Goal: Transaction & Acquisition: Purchase product/service

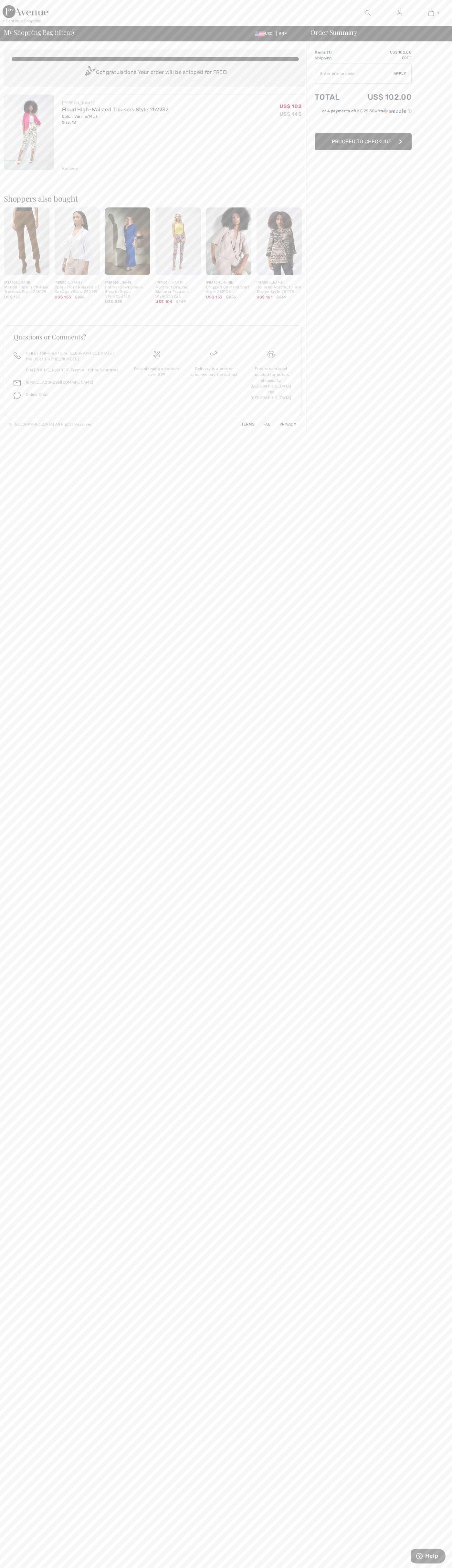
click at [363, 142] on span "Proceed to Checkout" at bounding box center [361, 141] width 60 height 6
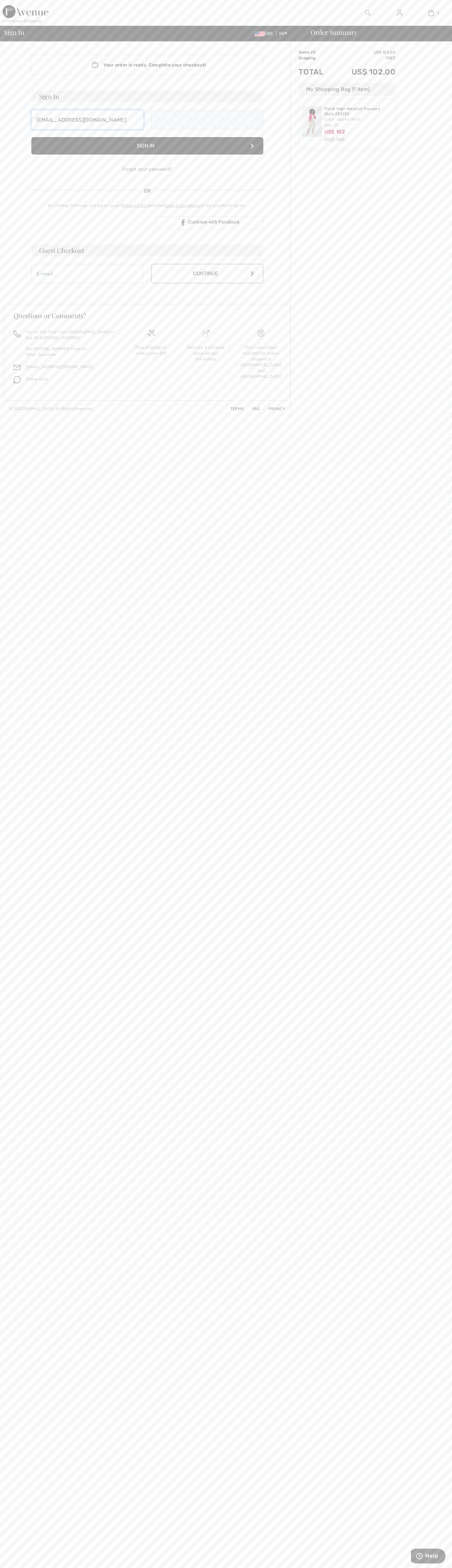
type input "[EMAIL_ADDRESS][DOMAIN_NAME]"
click at [207, 281] on button "Continue" at bounding box center [207, 281] width 112 height 19
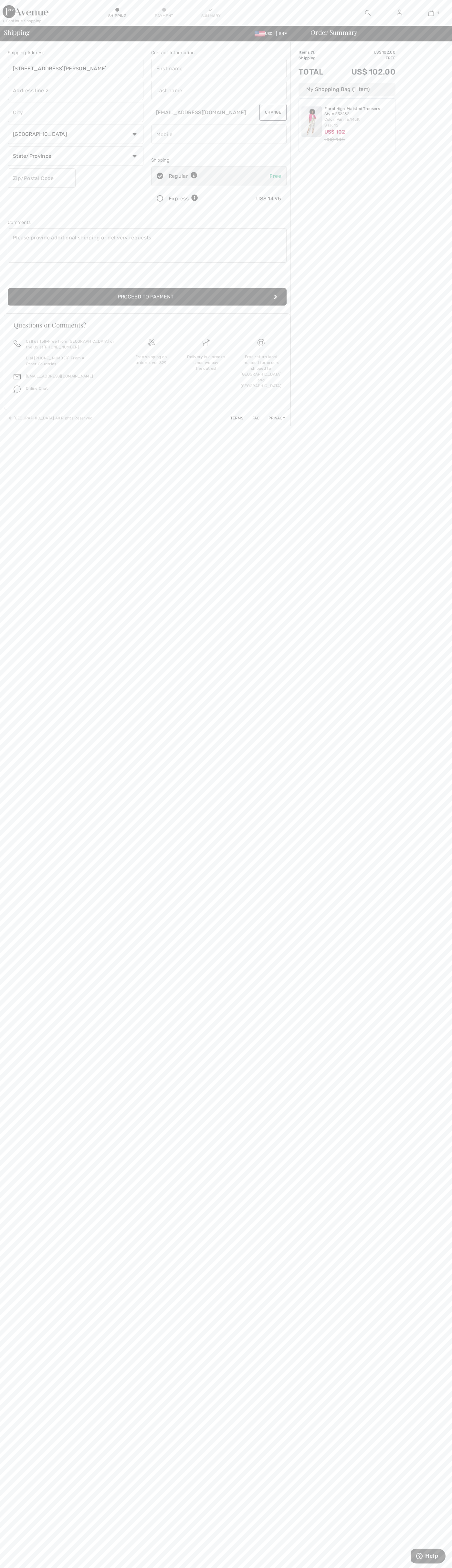
type input "[STREET_ADDRESS][PERSON_NAME]"
type input "First floor"
type input "st. [GEOGRAPHIC_DATA]"
select select "US"
select select "MN"
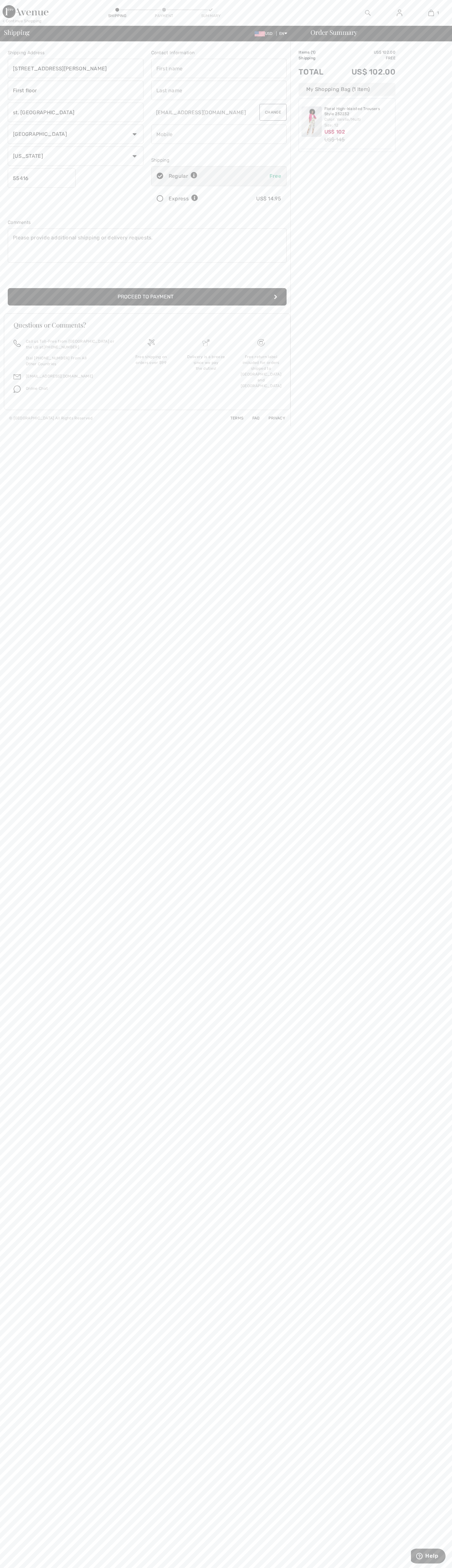
type input "55416"
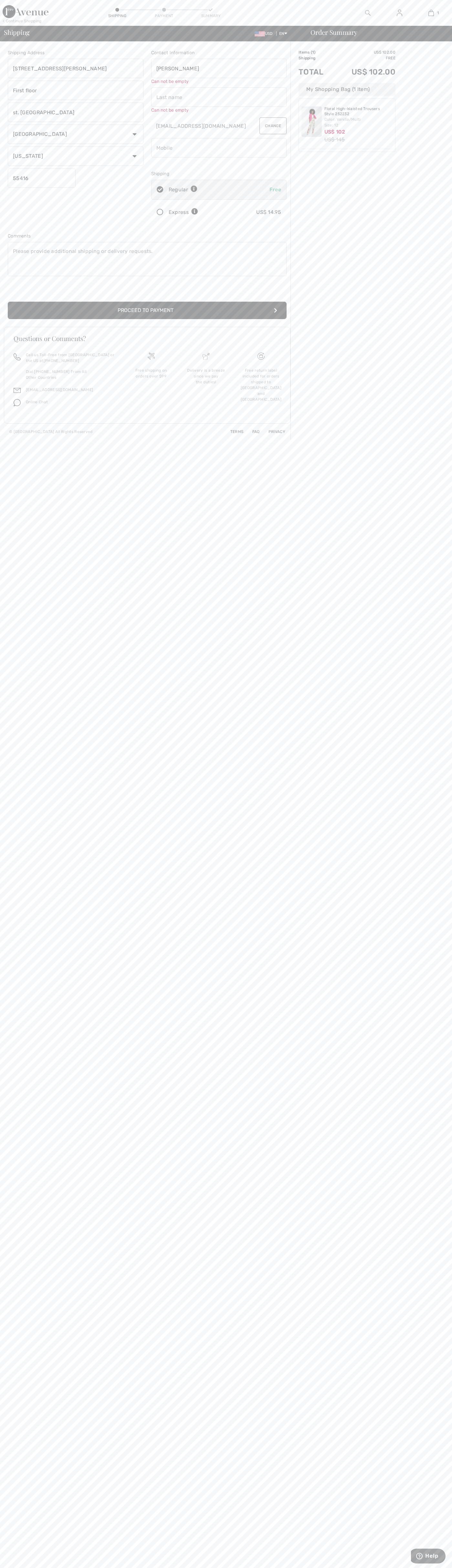
type input "John"
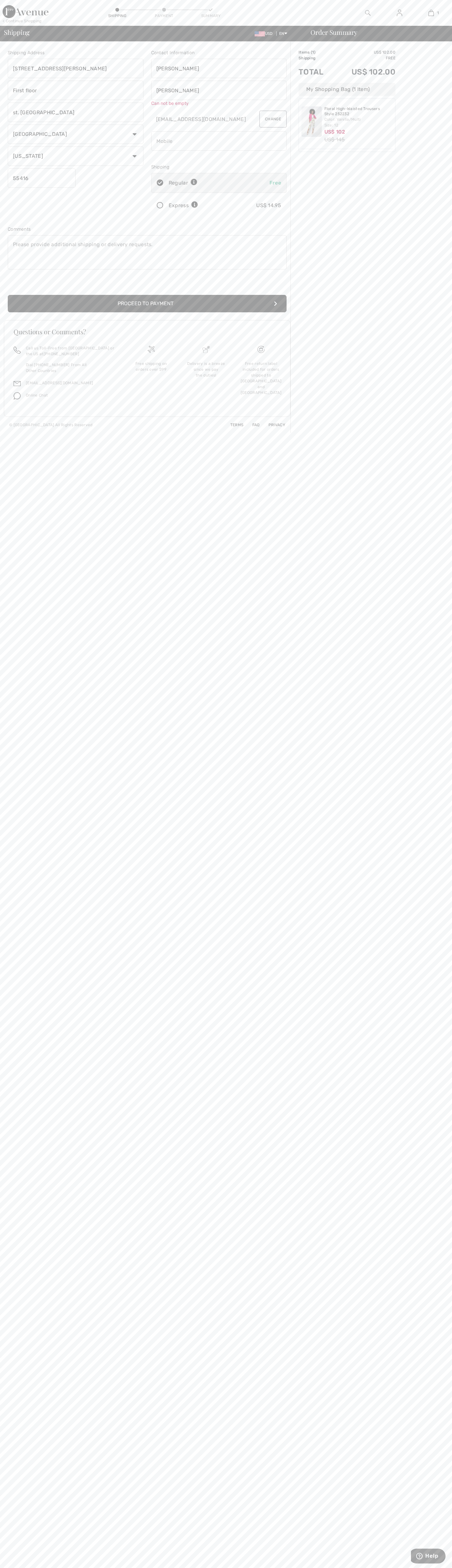
type input "Smith"
type input "6502530000"
radio input "true"
click at [200, 199] on input "radio" at bounding box center [200, 199] width 4 height 19
radio input "true"
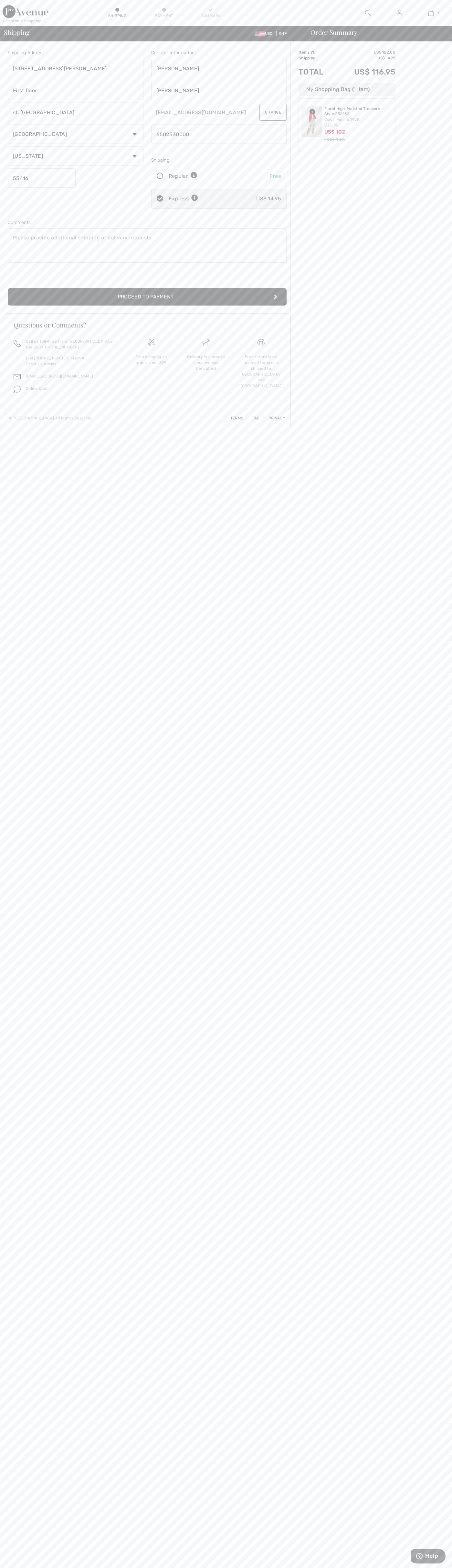
click at [147, 297] on button "Proceed to Payment" at bounding box center [147, 296] width 278 height 18
click at [284, 88] on input "radio" at bounding box center [284, 88] width 4 height 19
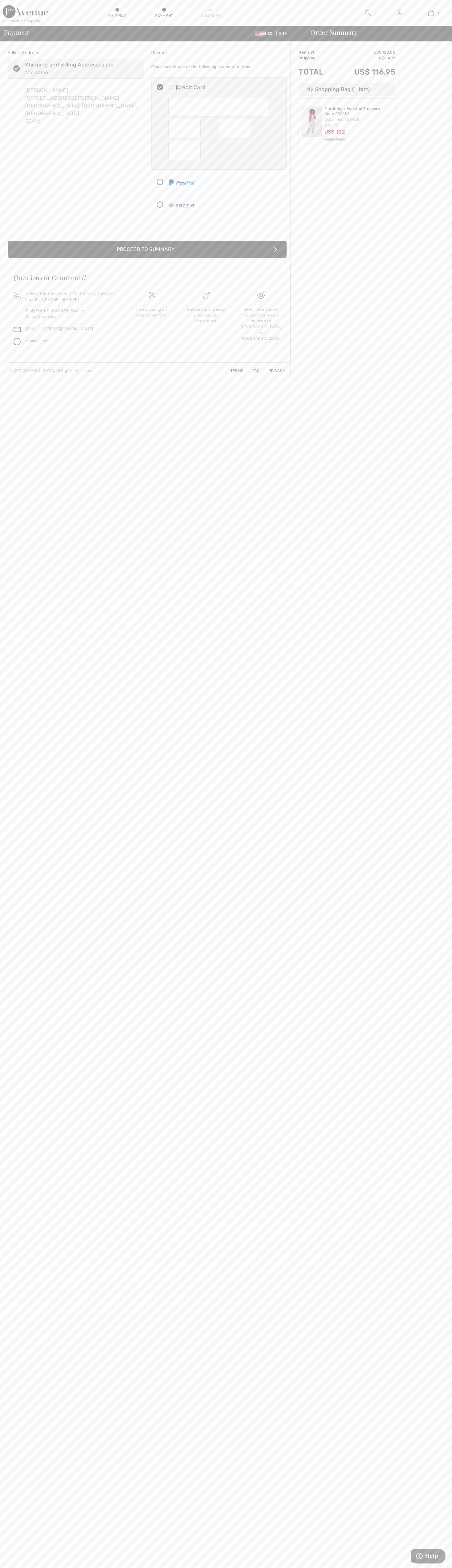
radio input "true"
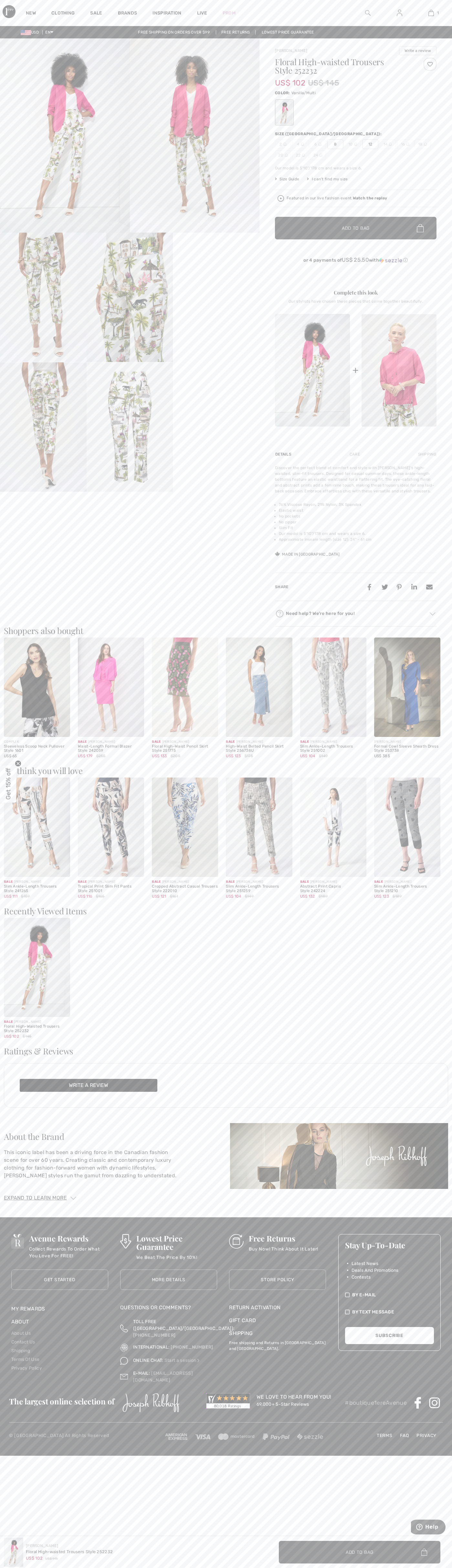
click at [431, 13] on img at bounding box center [431, 13] width 5 height 8
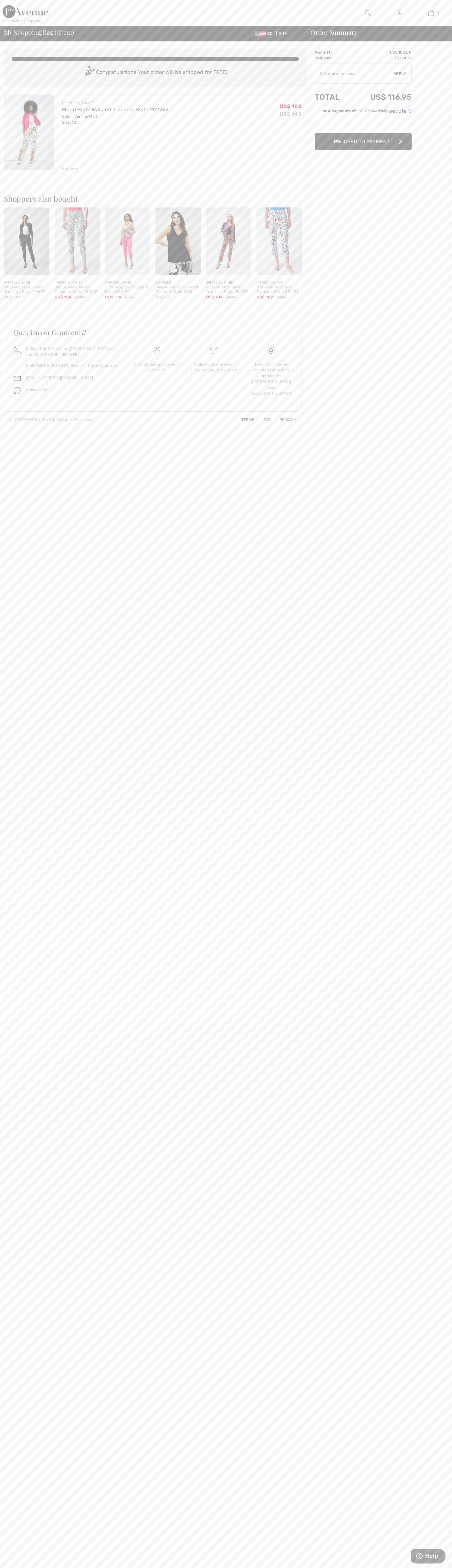
click at [70, 169] on div "Remove" at bounding box center [70, 169] width 16 height 6
